Goal: Task Accomplishment & Management: Manage account settings

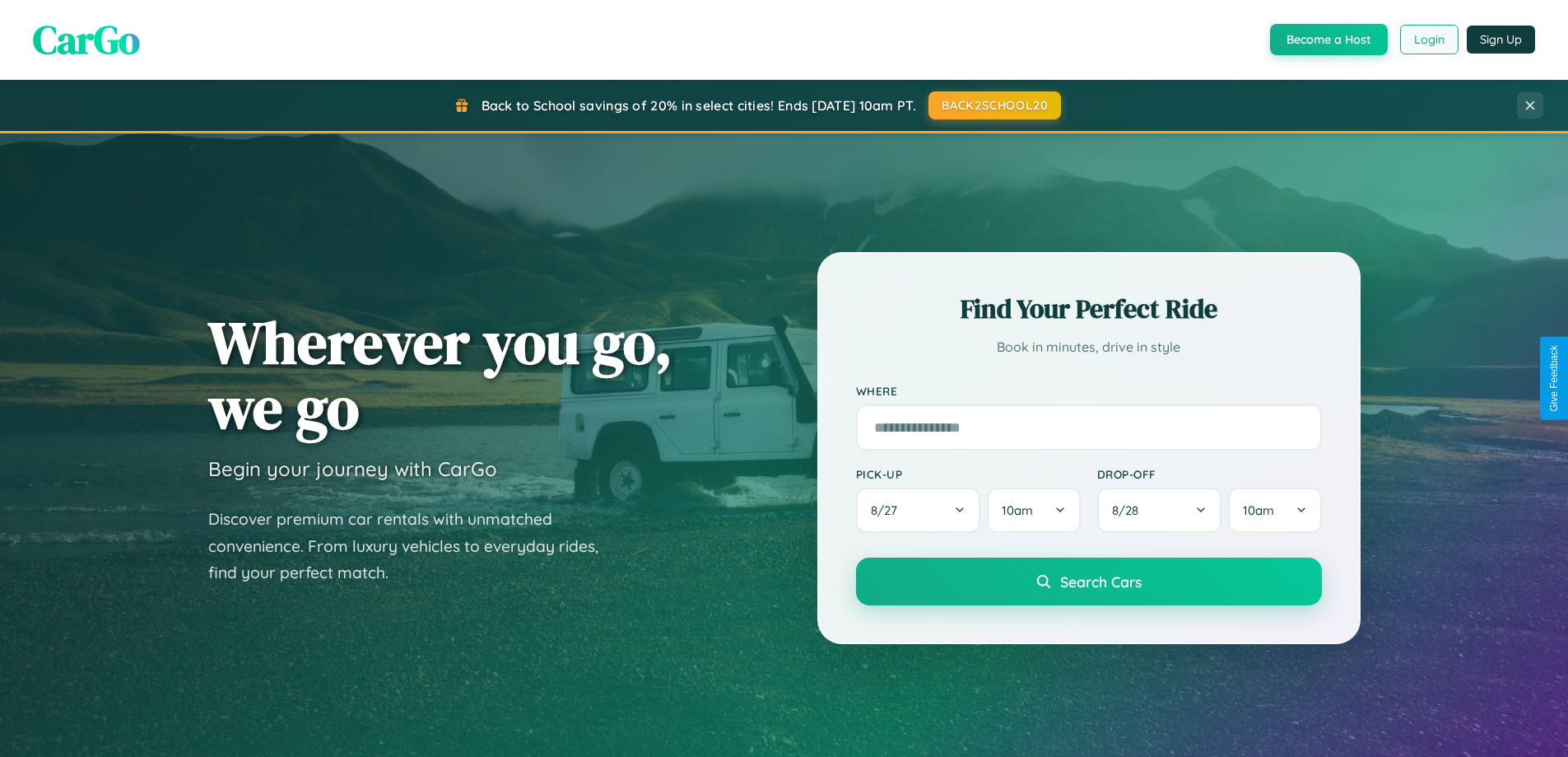
click at [1428, 39] on button "Login" at bounding box center [1429, 39] width 58 height 30
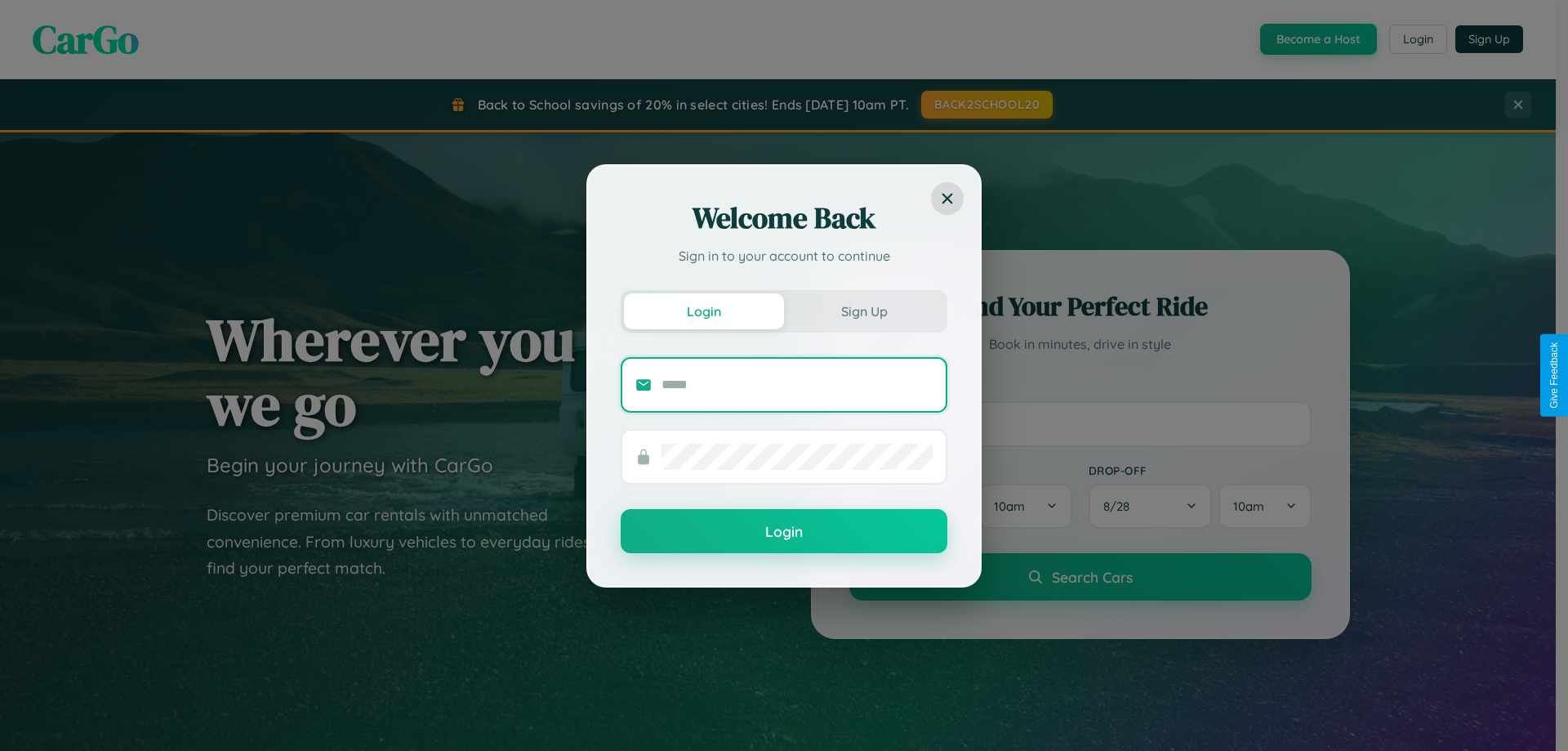
click at [797, 383] on input "text" at bounding box center [797, 384] width 271 height 26
type input "**********"
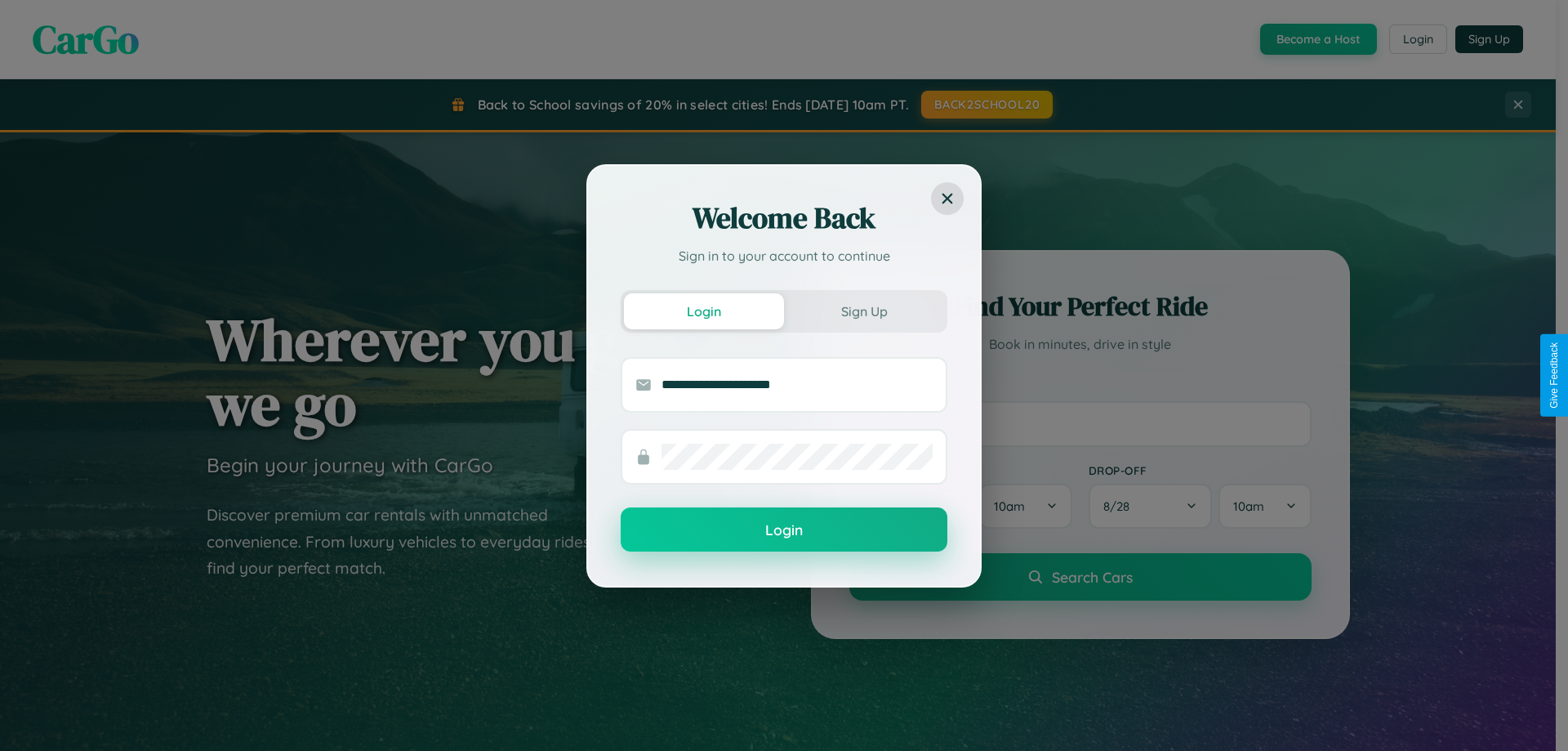
click at [784, 530] on button "Login" at bounding box center [784, 529] width 327 height 45
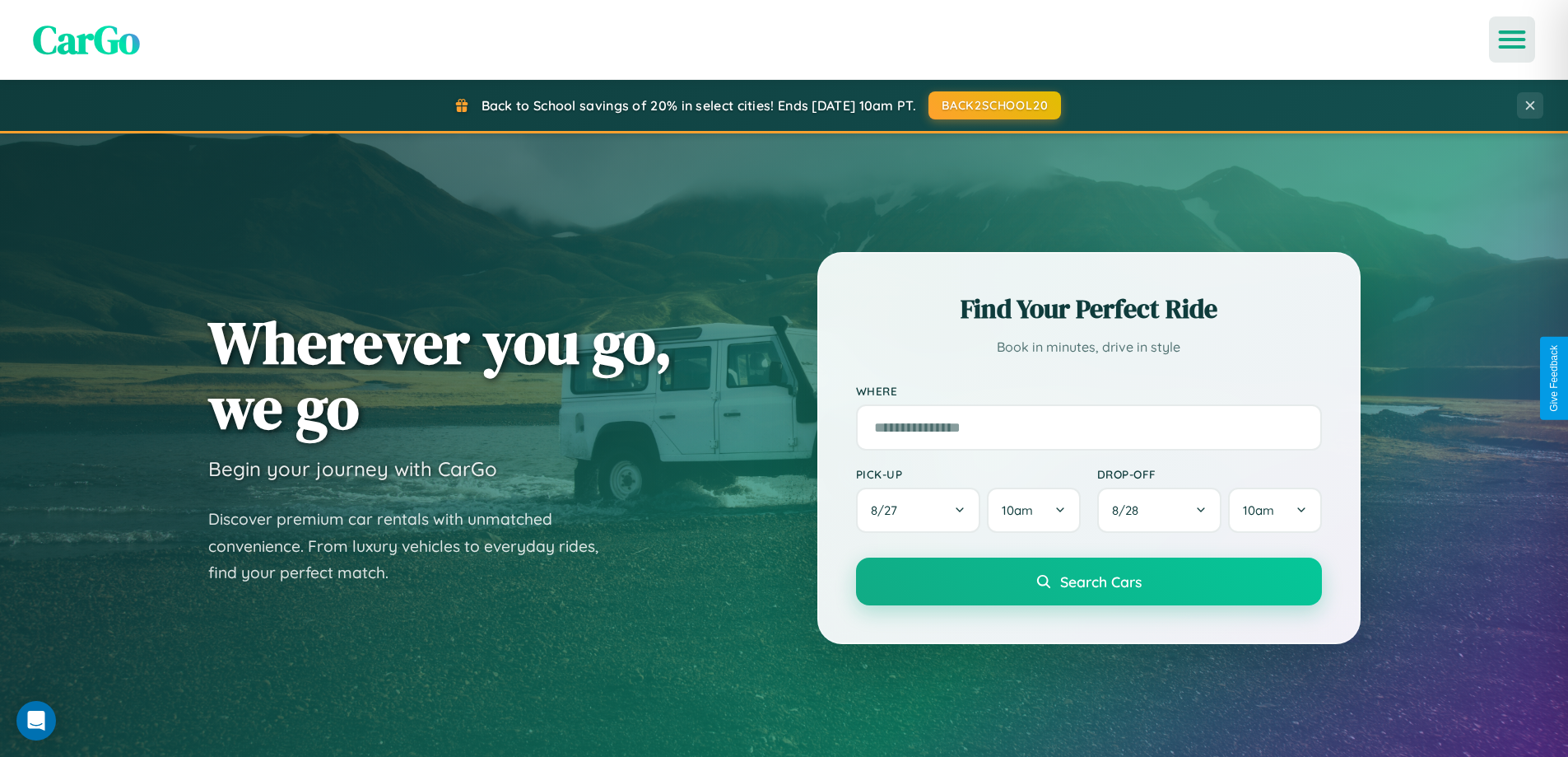
click at [1512, 39] on icon "Open menu" at bounding box center [1513, 39] width 24 height 15
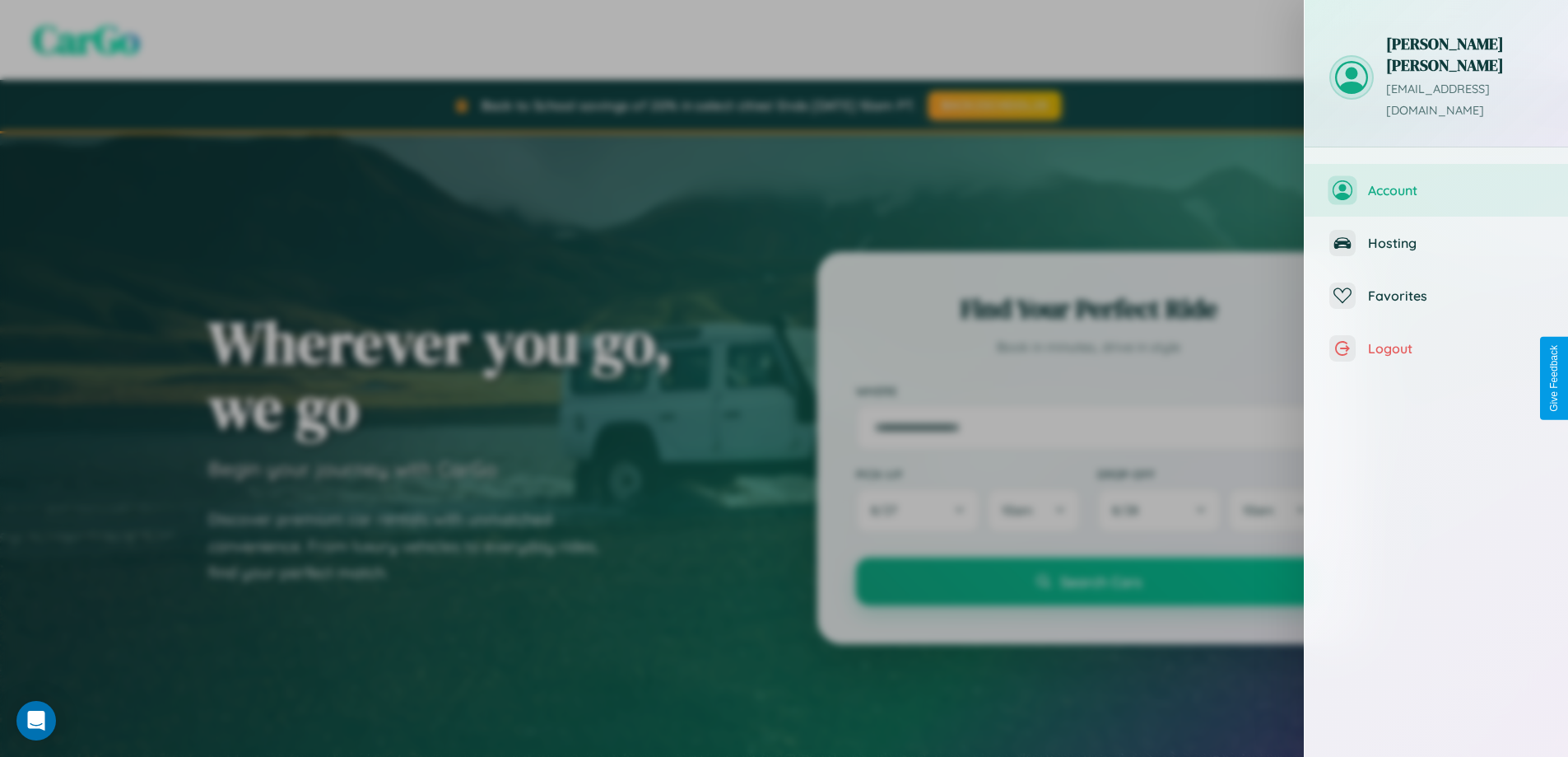
click at [1436, 182] on span "Account" at bounding box center [1455, 190] width 175 height 17
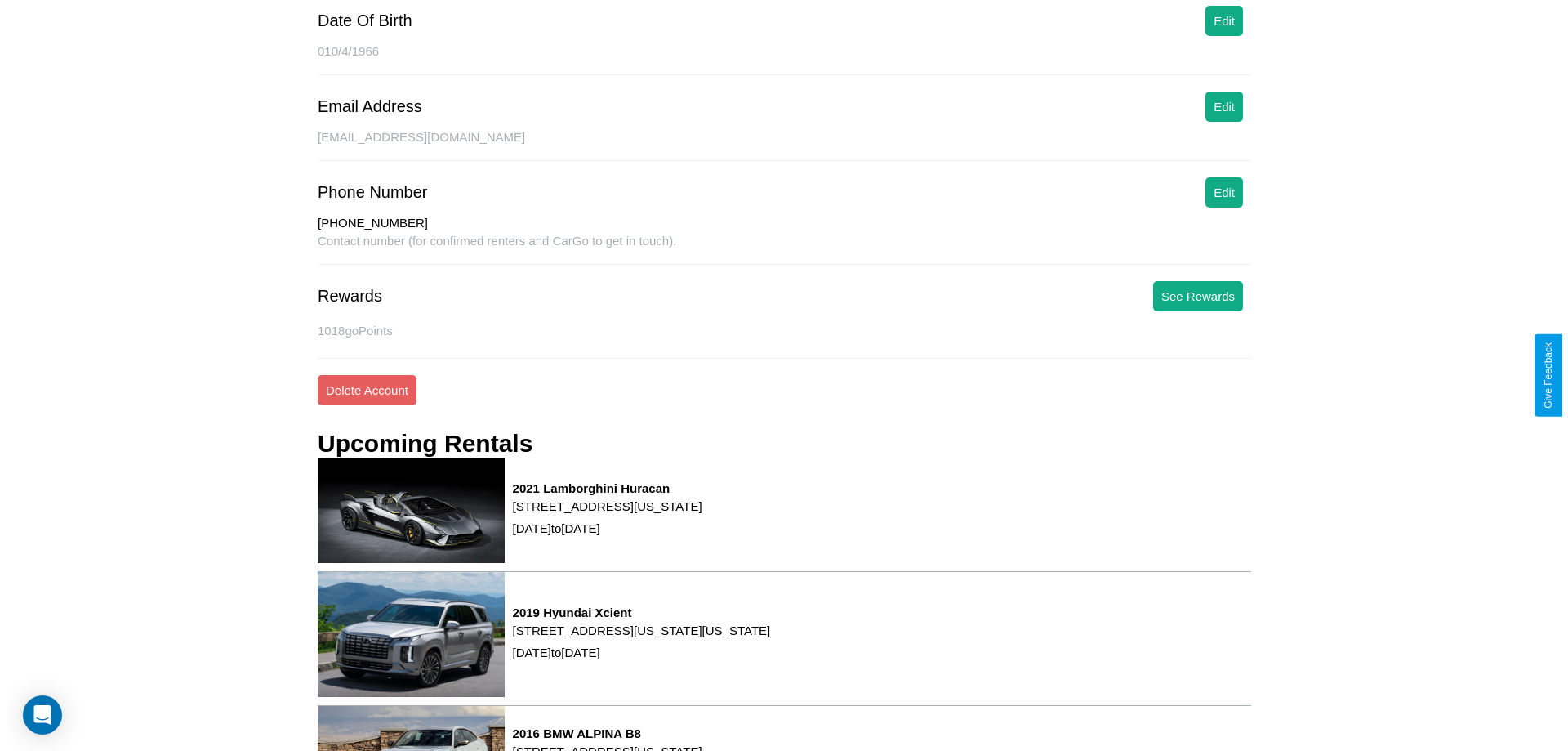
scroll to position [235, 0]
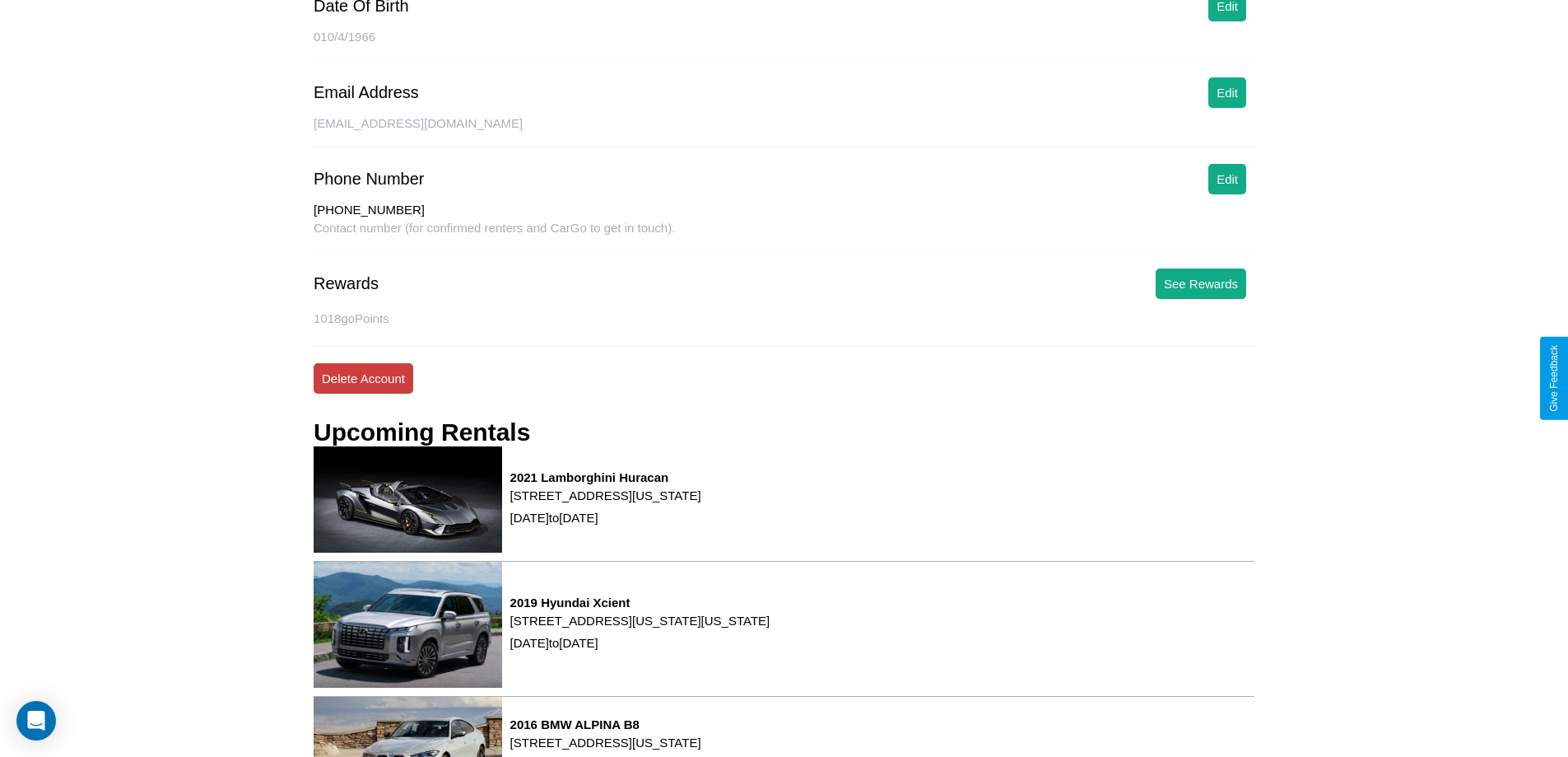
click at [363, 378] on button "Delete Account" at bounding box center [363, 378] width 99 height 31
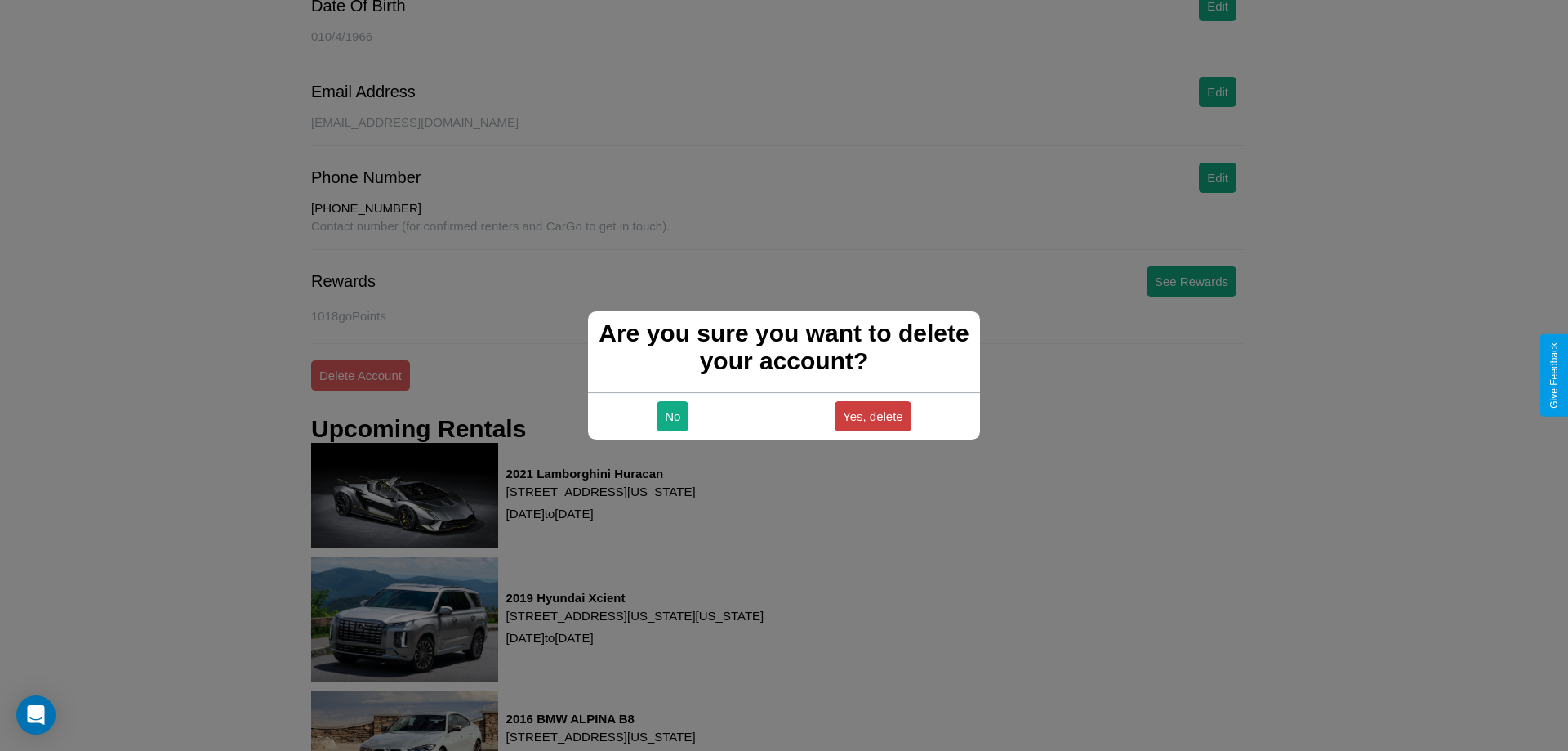
click at [873, 416] on button "Yes, delete" at bounding box center [873, 416] width 77 height 31
